Goal: Task Accomplishment & Management: Manage account settings

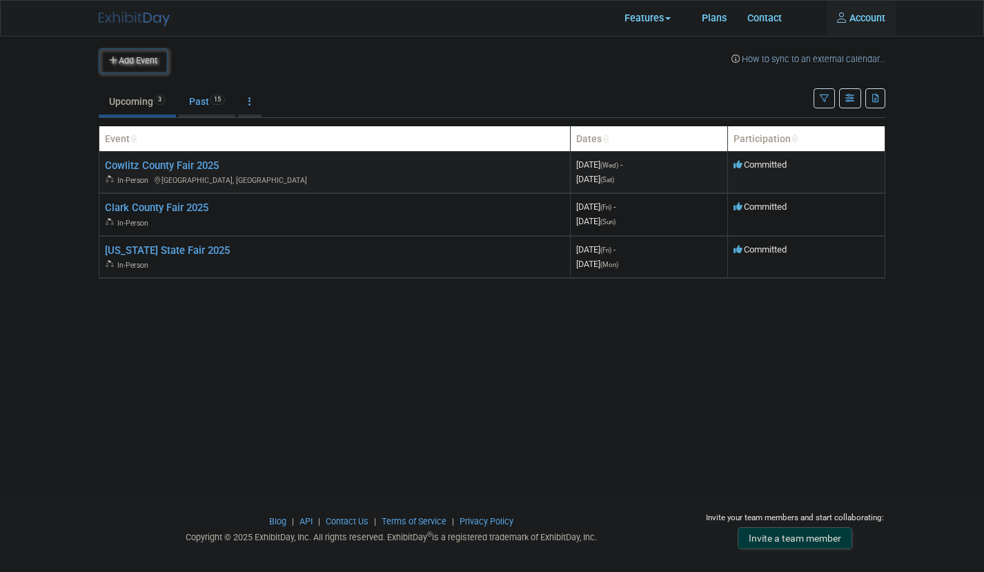
click at [782, 165] on span "Committed" at bounding box center [759, 164] width 53 height 10
click at [195, 99] on link "Past 15" at bounding box center [207, 101] width 57 height 26
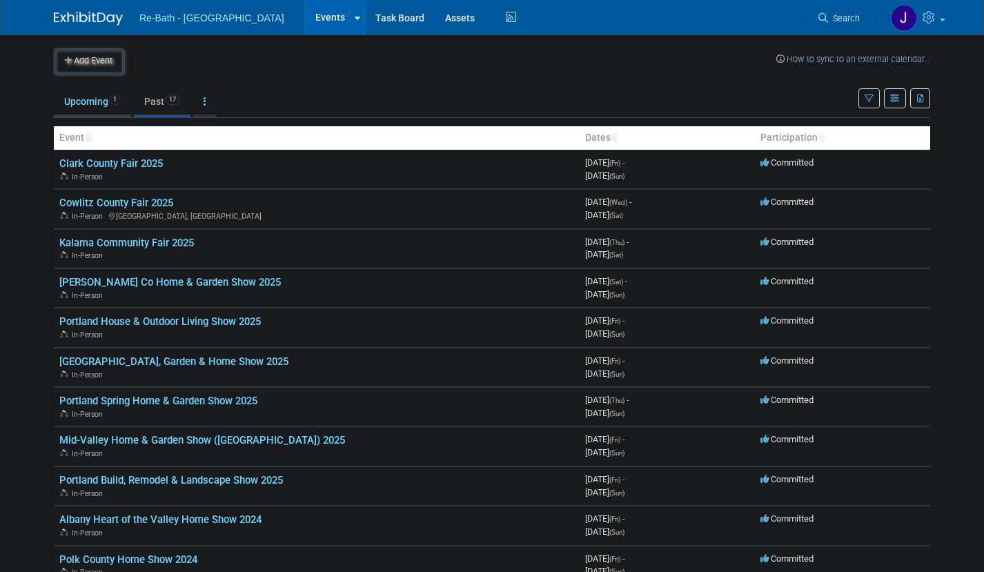
click at [90, 102] on link "Upcoming 1" at bounding box center [92, 101] width 77 height 26
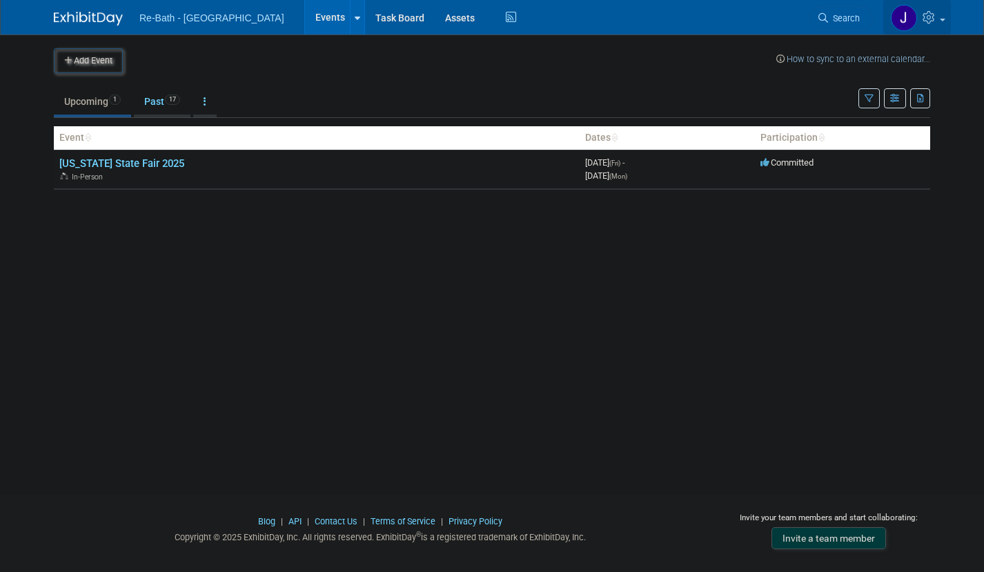
click at [937, 15] on icon at bounding box center [930, 17] width 16 height 12
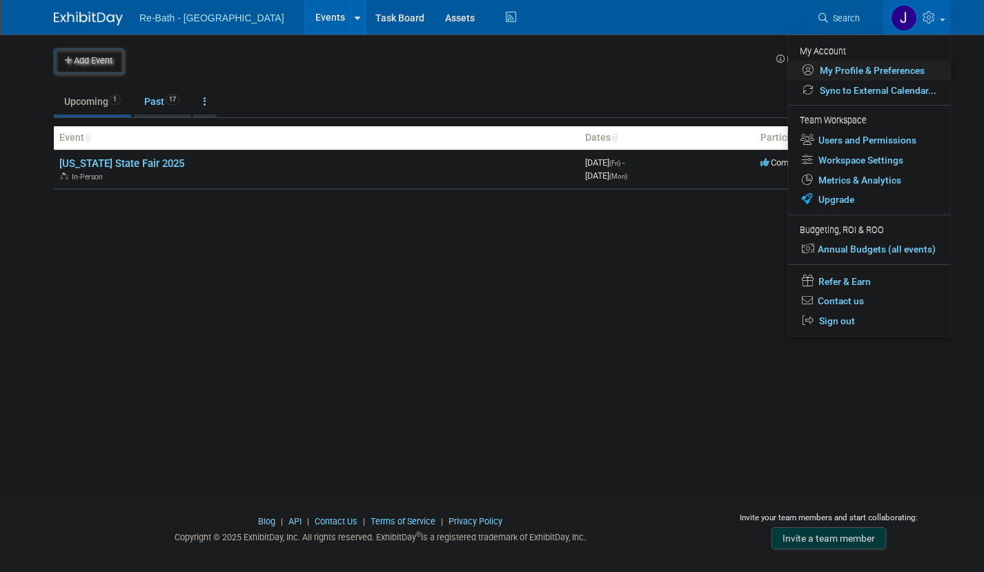
click at [877, 70] on link "My Profile & Preferences" at bounding box center [869, 71] width 162 height 20
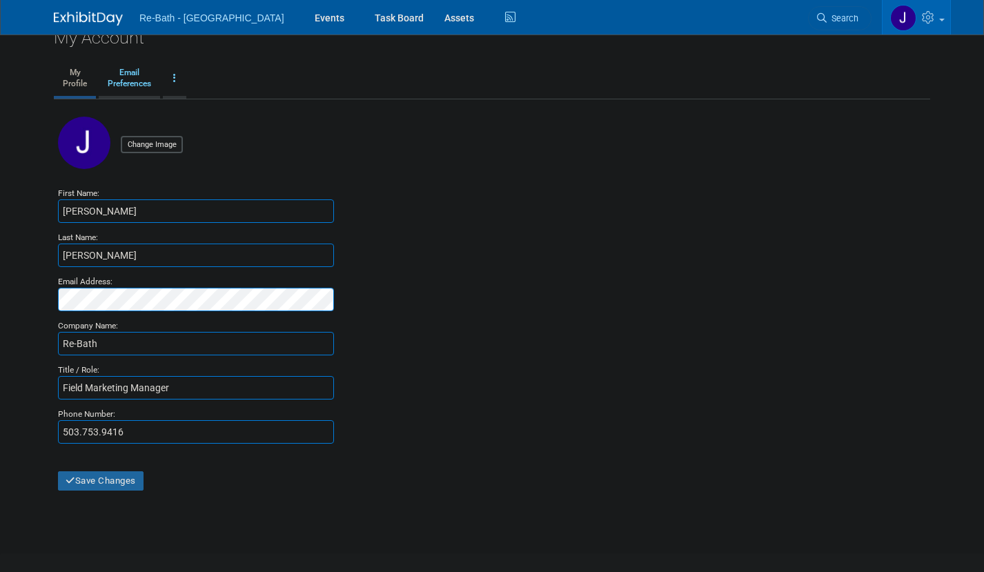
scroll to position [18, 0]
click at [172, 79] on link at bounding box center [174, 78] width 23 height 34
click at [212, 111] on link "Change Account Password" at bounding box center [229, 111] width 133 height 21
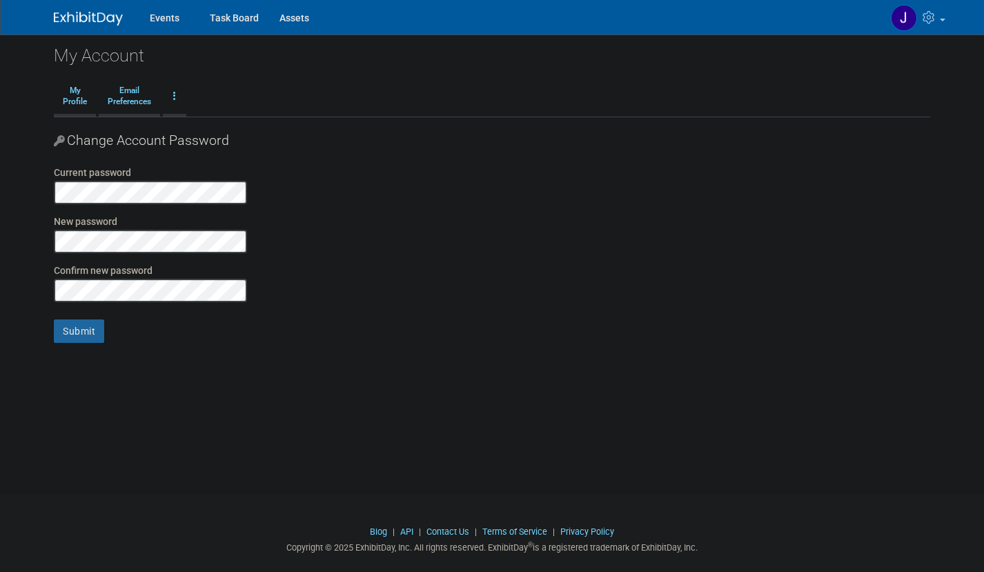
click at [0, 571] on nordpass-autofill-portal at bounding box center [0, 572] width 0 height 0
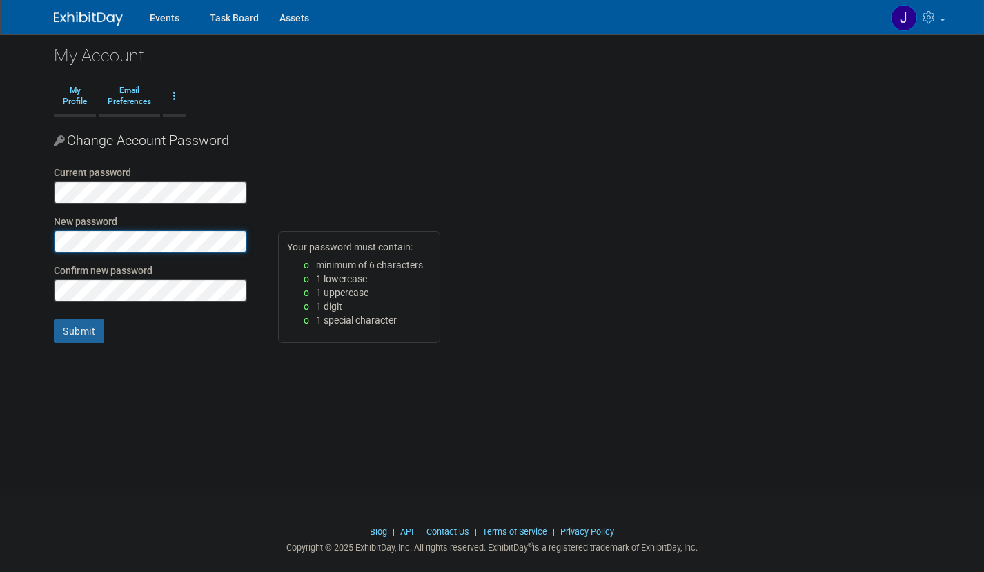
click at [52, 239] on div "Current password New password Confirm new password Submit" at bounding box center [177, 260] width 269 height 188
click at [80, 332] on input "Submit" at bounding box center [79, 330] width 50 height 23
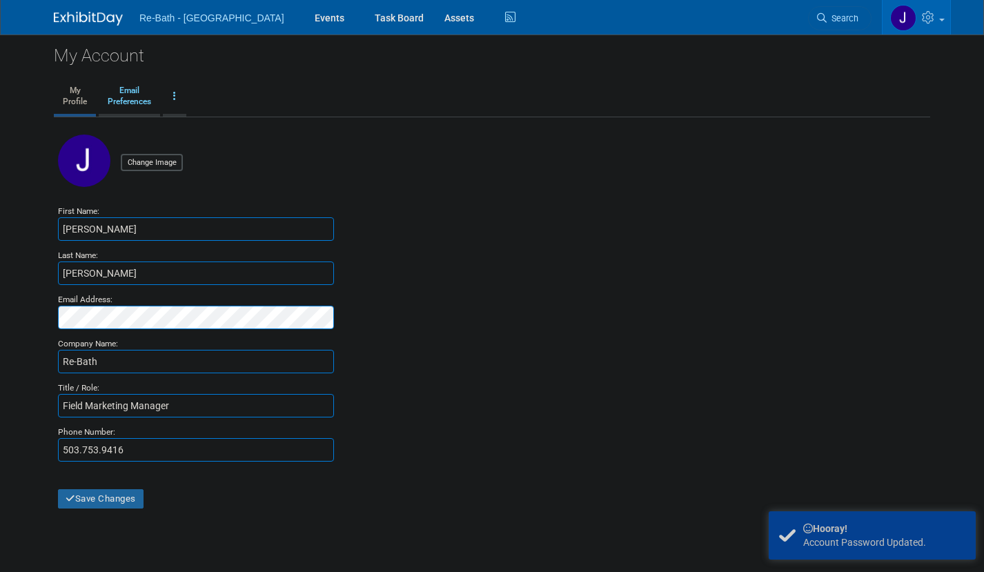
click at [0, 571] on nordpass-portal at bounding box center [0, 572] width 0 height 0
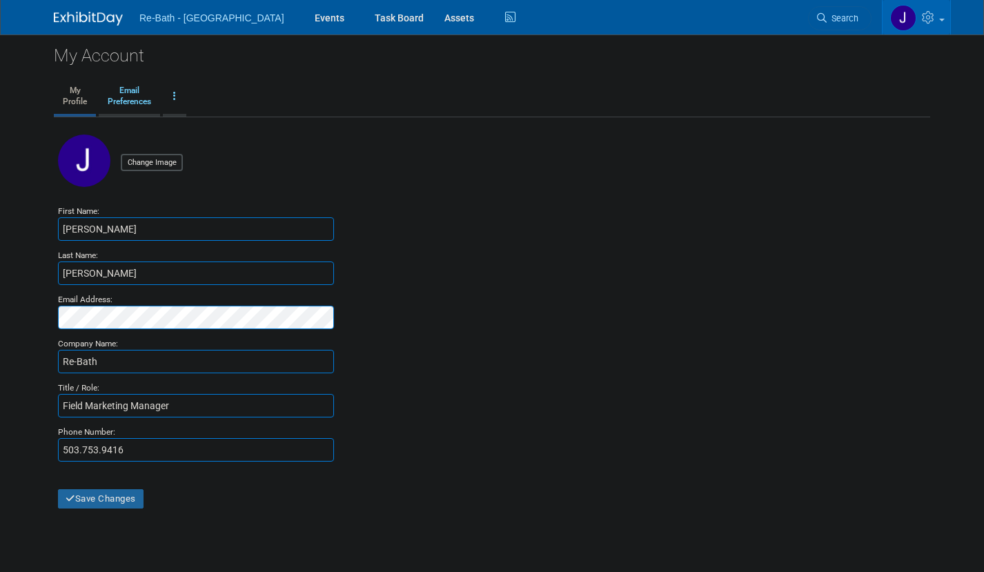
click at [926, 18] on icon at bounding box center [930, 17] width 16 height 12
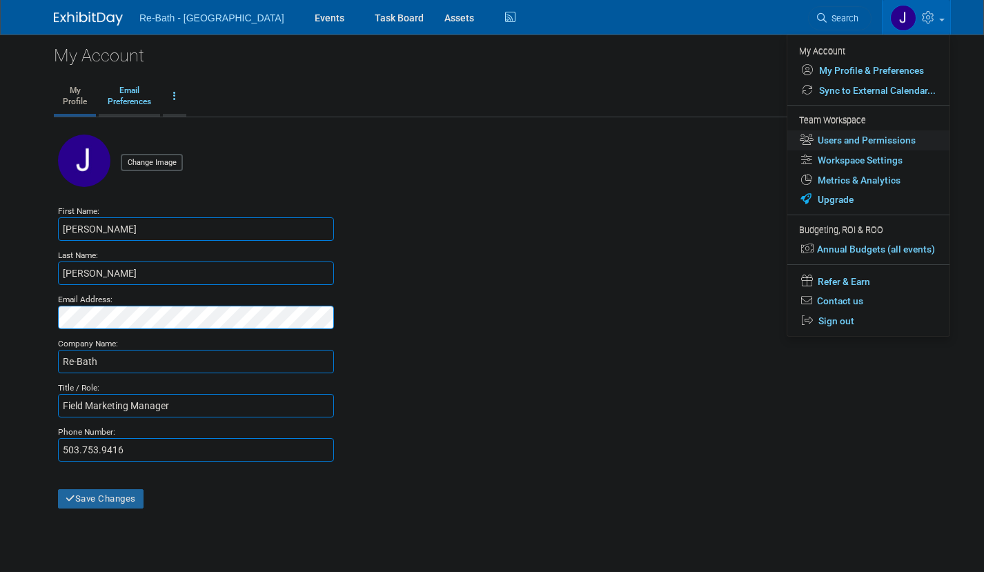
click at [882, 139] on link "Users and Permissions" at bounding box center [868, 140] width 162 height 20
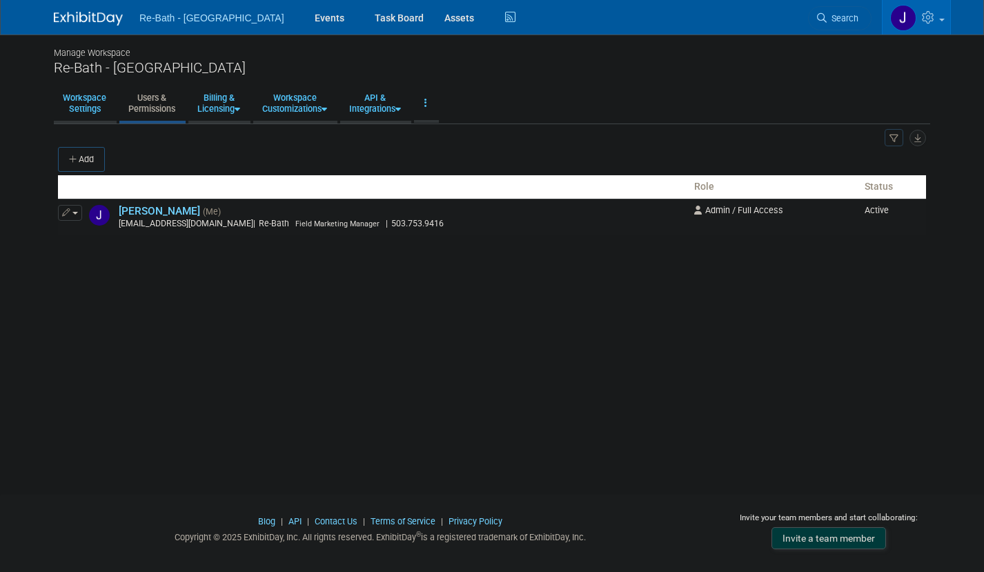
click at [162, 183] on th at bounding box center [373, 186] width 630 height 23
click at [88, 159] on button "Add" at bounding box center [81, 159] width 47 height 25
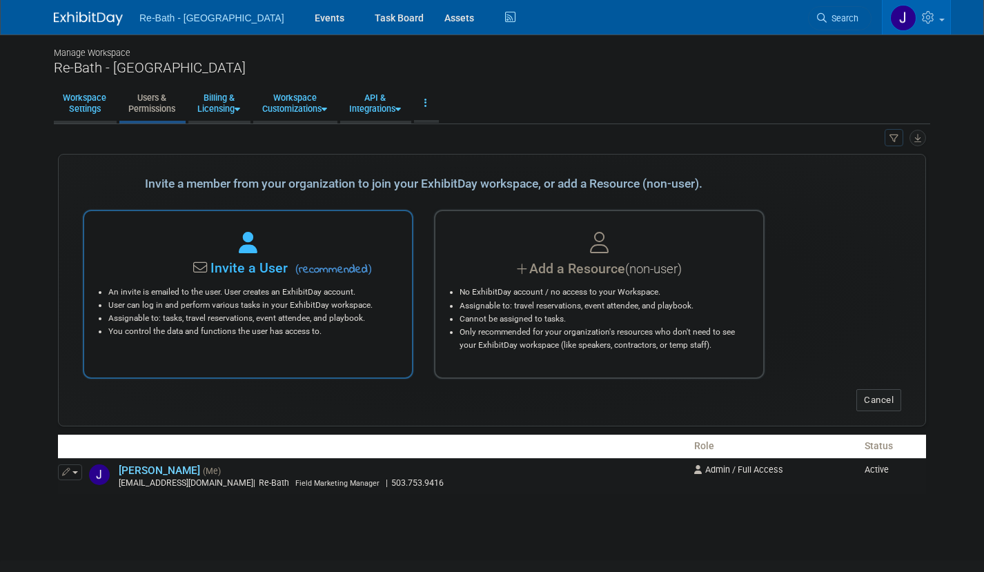
click at [333, 299] on li "User can log in and perform various tasks in your ExhibitDay workspace." at bounding box center [251, 305] width 286 height 13
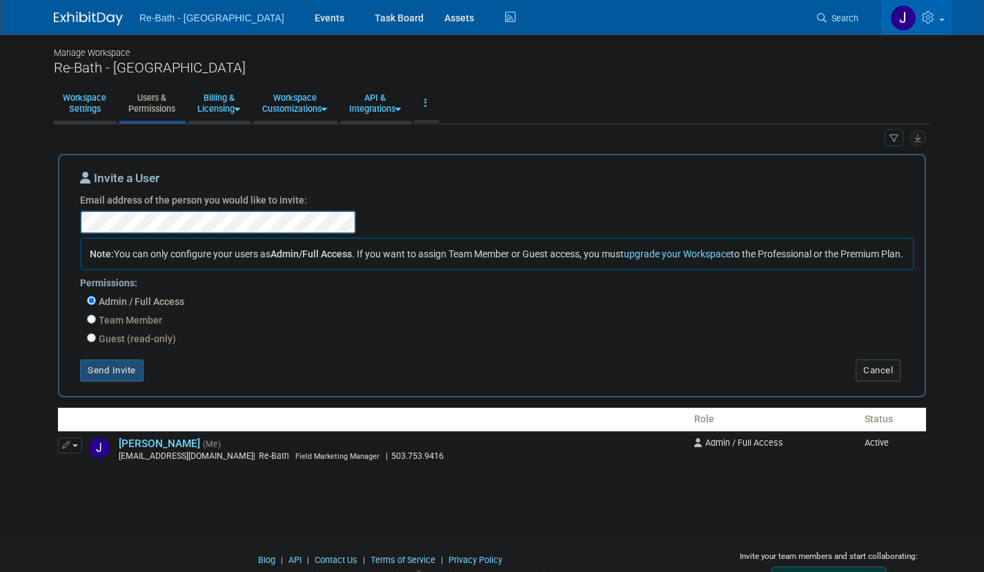
click at [122, 379] on button "Send Invite" at bounding box center [111, 370] width 63 height 22
